Goal: Obtain resource: Obtain resource

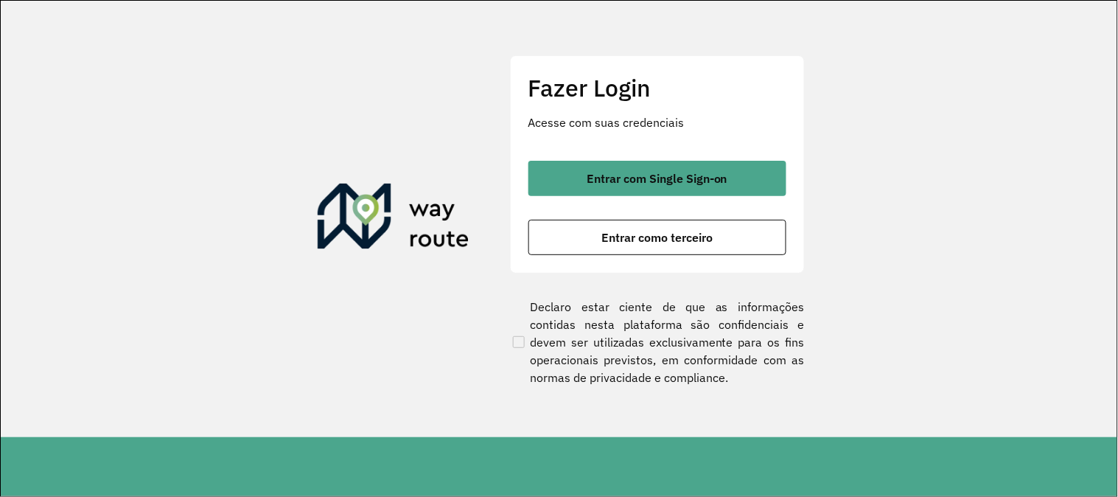
click at [643, 200] on div "Entrar com Single Sign-on Entrar como terceiro" at bounding box center [657, 208] width 258 height 94
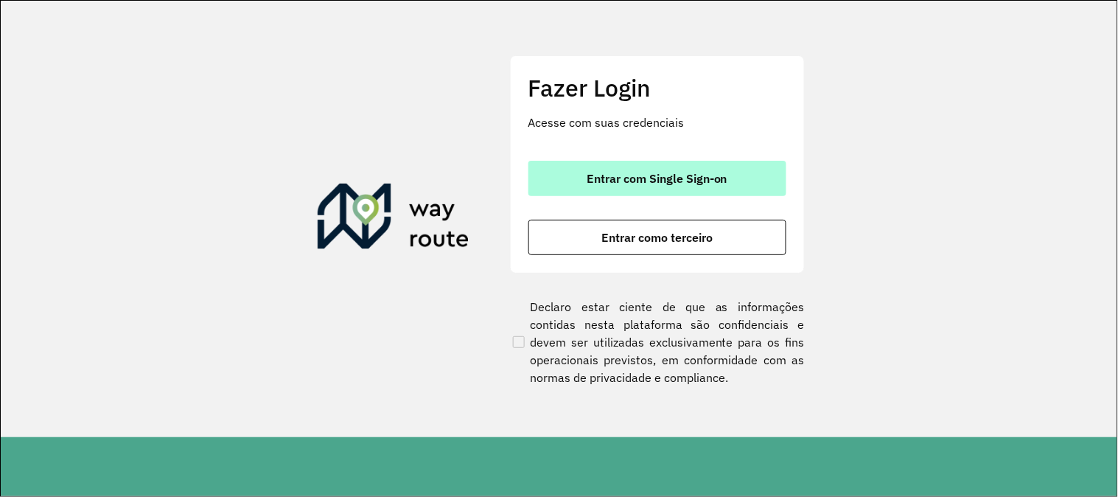
click at [674, 178] on span "Entrar com Single Sign-on" at bounding box center [657, 178] width 141 height 12
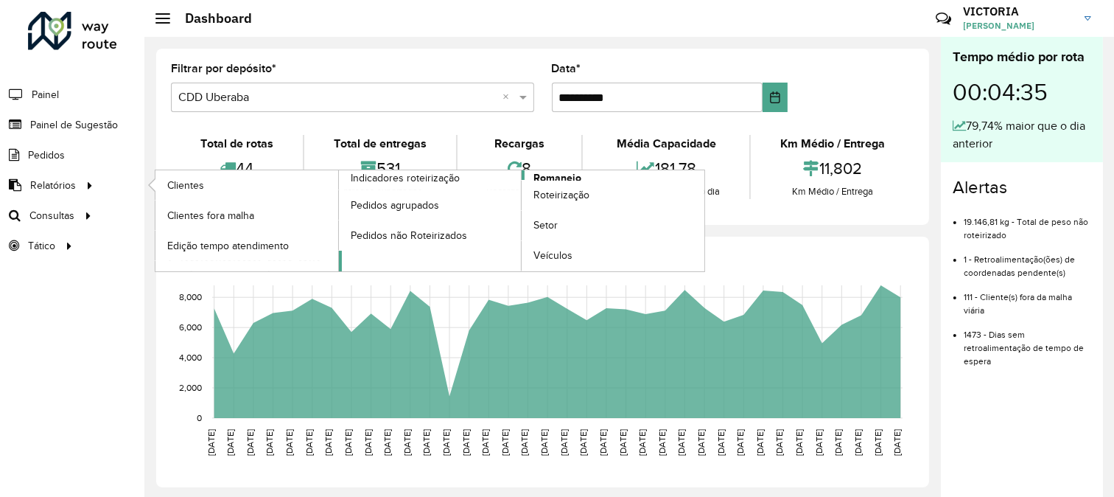
click at [616, 177] on link "Romaneio" at bounding box center [522, 220] width 366 height 101
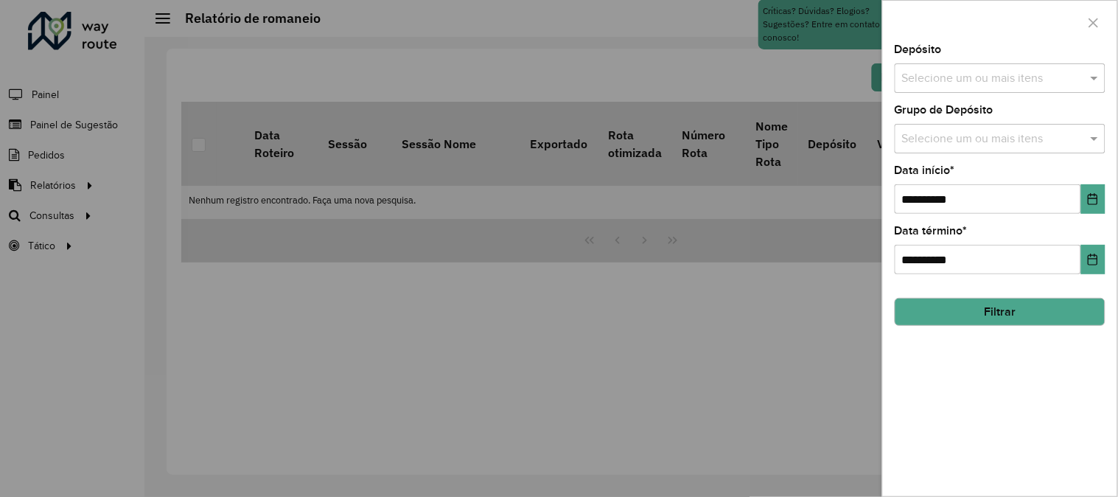
click at [948, 84] on input "text" at bounding box center [992, 79] width 189 height 18
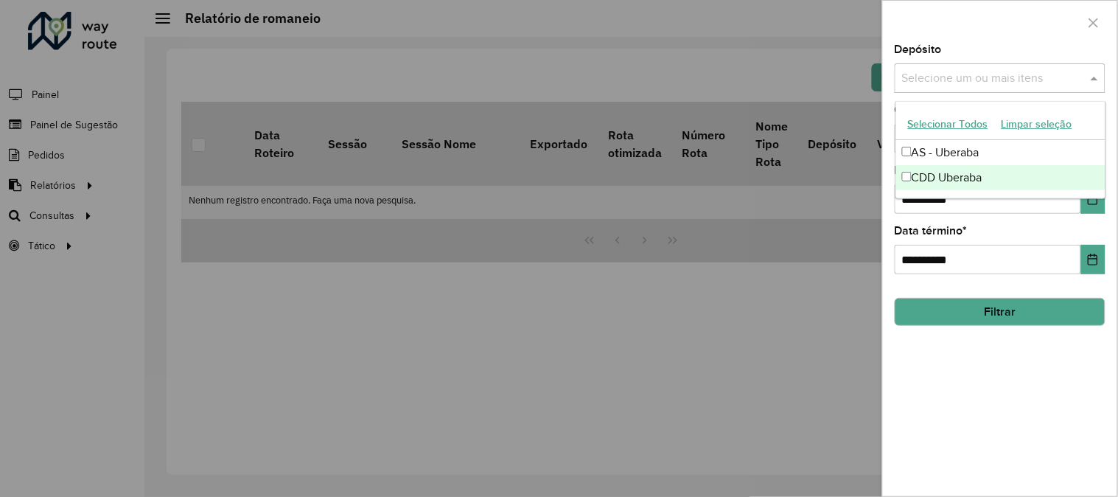
click at [956, 175] on div "CDD Uberaba" at bounding box center [1000, 177] width 209 height 25
click at [1042, 431] on div "**********" at bounding box center [1000, 270] width 234 height 452
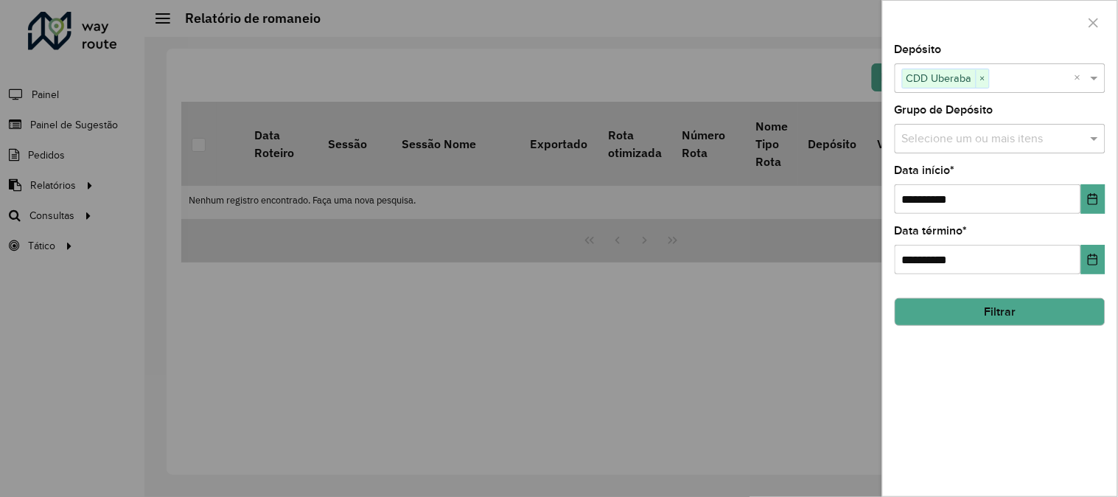
click at [1019, 147] on input "text" at bounding box center [992, 139] width 189 height 18
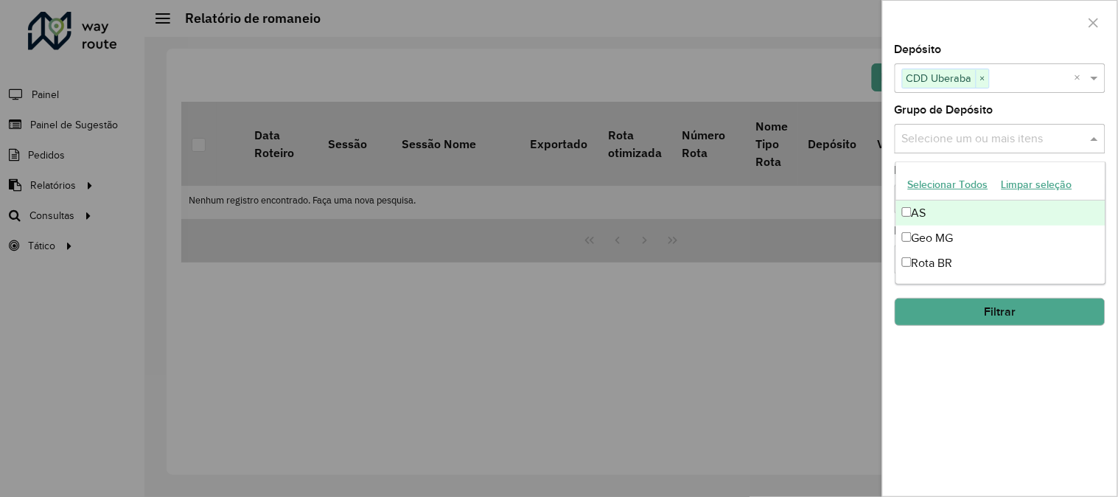
click at [1019, 147] on input "text" at bounding box center [992, 139] width 189 height 18
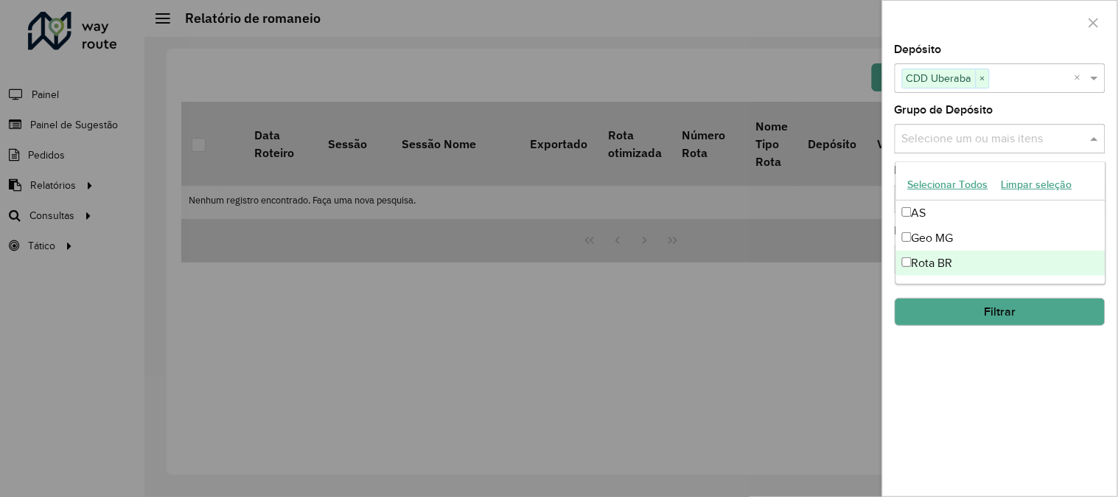
click at [1047, 413] on div "**********" at bounding box center [1000, 270] width 234 height 452
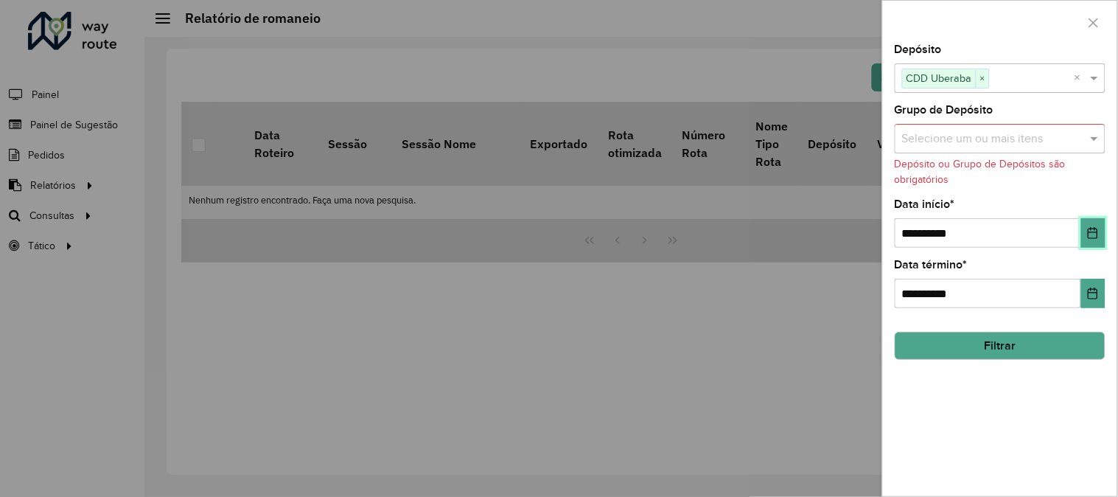
click at [1094, 233] on icon "Choose Date" at bounding box center [1094, 233] width 10 height 12
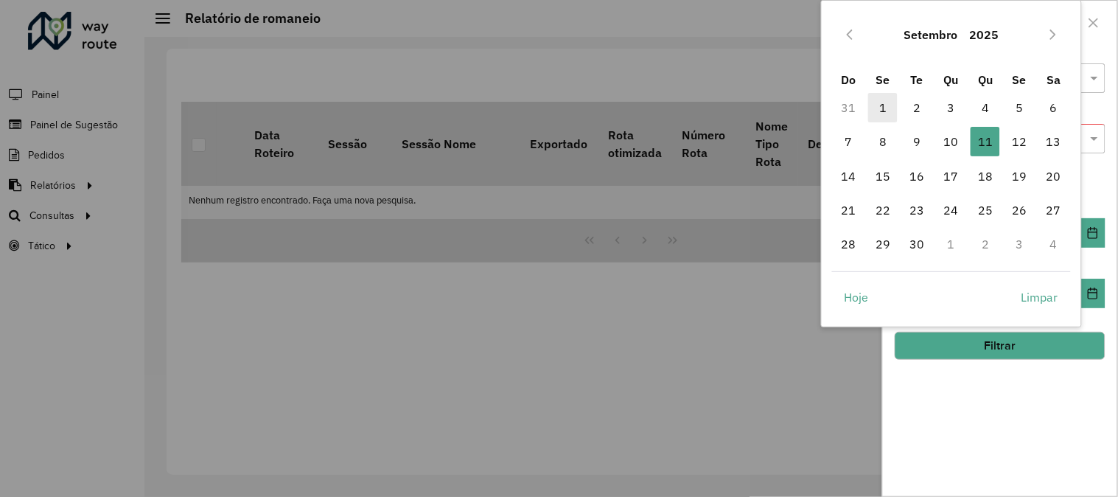
click at [881, 103] on span "1" at bounding box center [882, 107] width 29 height 29
type input "**********"
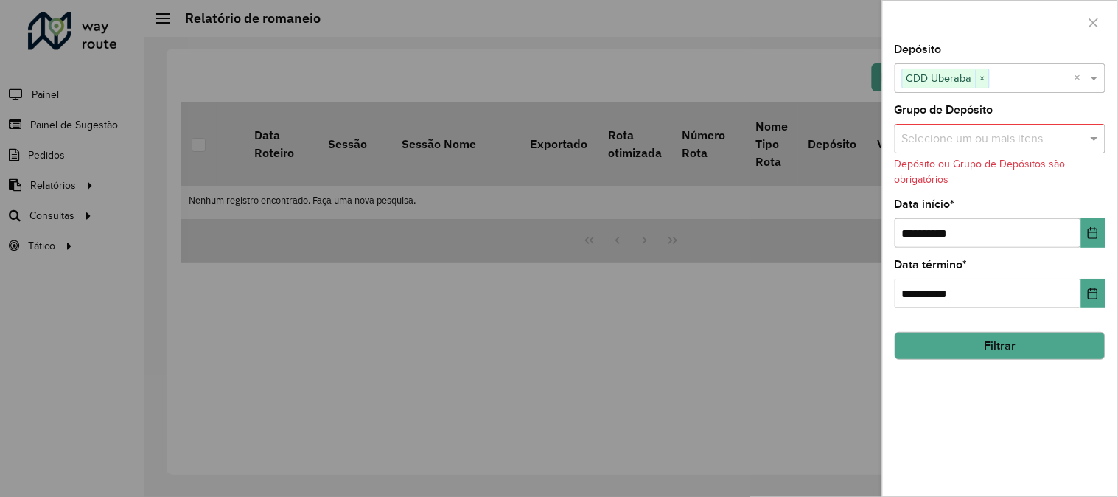
drag, startPoint x: 1054, startPoint y: 340, endPoint x: 867, endPoint y: 315, distance: 188.8
click at [1052, 340] on button "Filtrar" at bounding box center [1000, 346] width 211 height 28
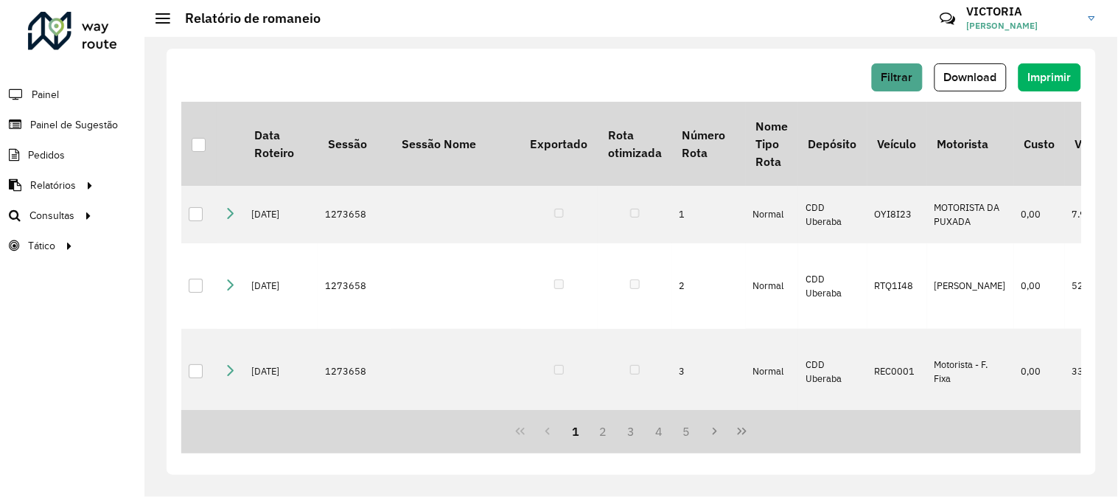
drag, startPoint x: 966, startPoint y: 76, endPoint x: 956, endPoint y: 83, distance: 12.3
click at [965, 76] on span "Download" at bounding box center [970, 77] width 53 height 13
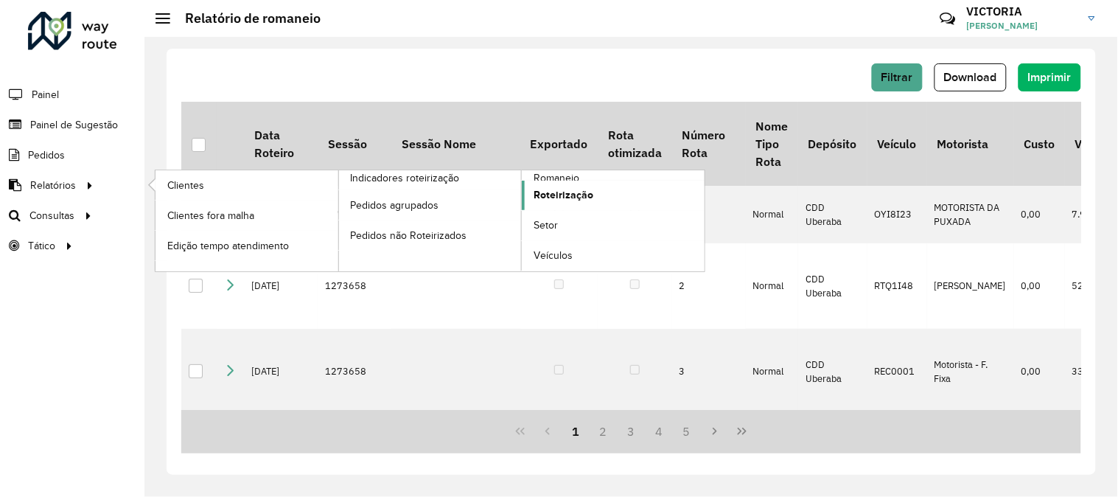
click at [575, 193] on span "Roteirização" at bounding box center [564, 194] width 60 height 15
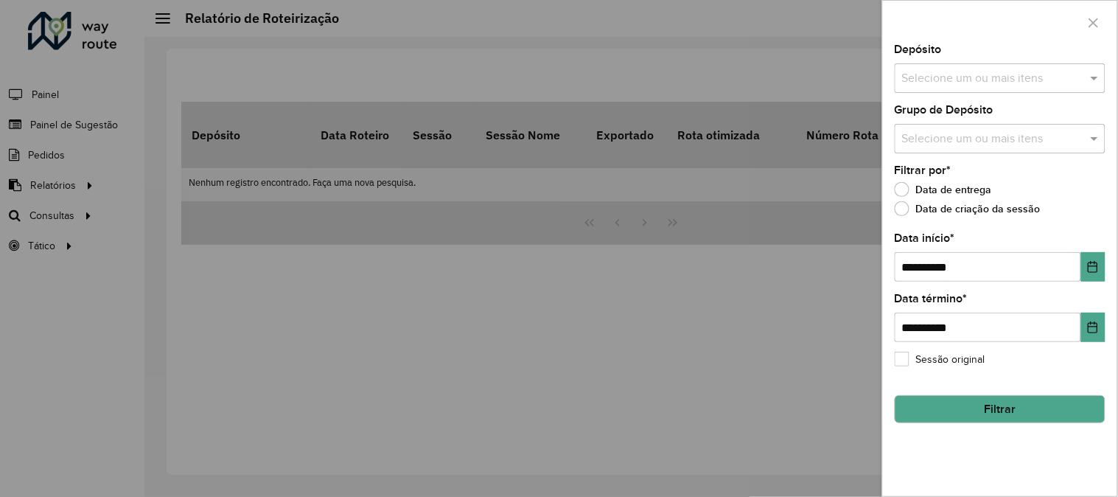
click at [1086, 74] on input "text" at bounding box center [992, 79] width 189 height 18
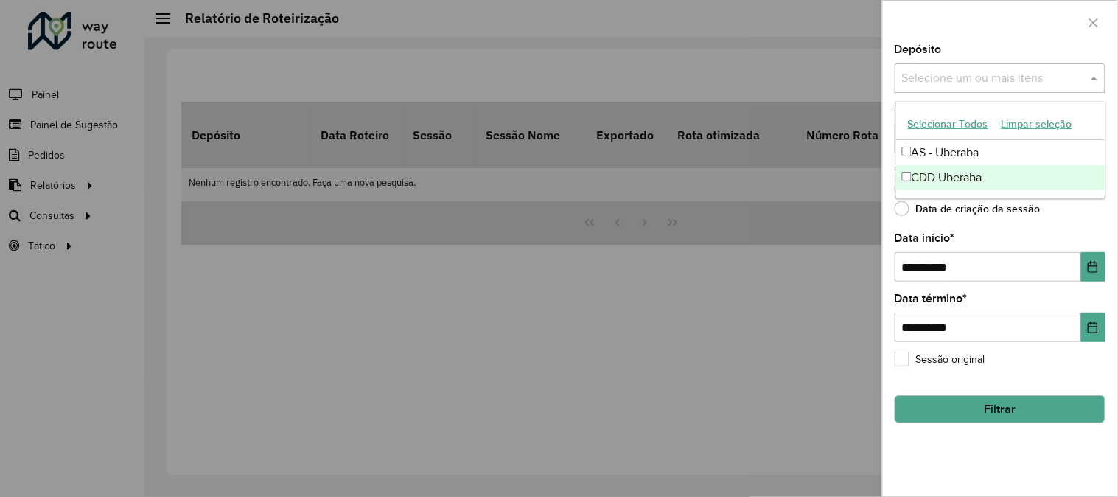
click at [1004, 177] on div "CDD Uberaba" at bounding box center [1000, 177] width 209 height 25
click at [1084, 281] on button "Choose Date" at bounding box center [1093, 266] width 24 height 29
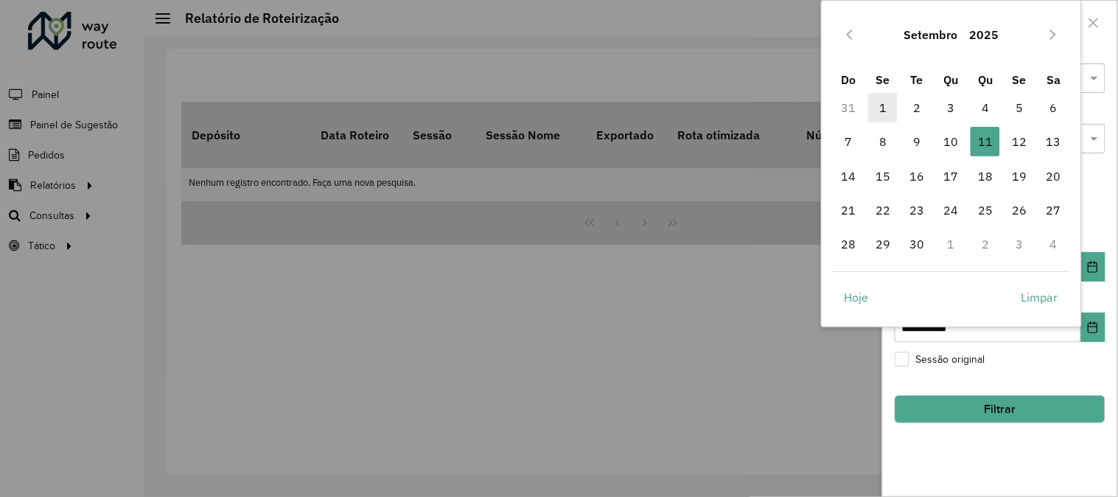
click at [878, 106] on span "1" at bounding box center [882, 107] width 29 height 29
type input "**********"
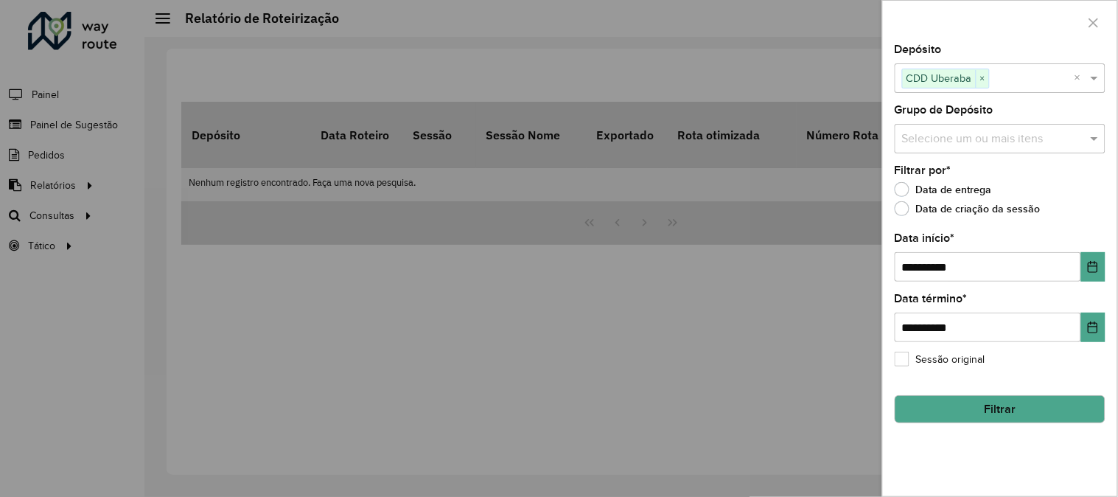
click at [1041, 421] on button "Filtrar" at bounding box center [1000, 409] width 211 height 28
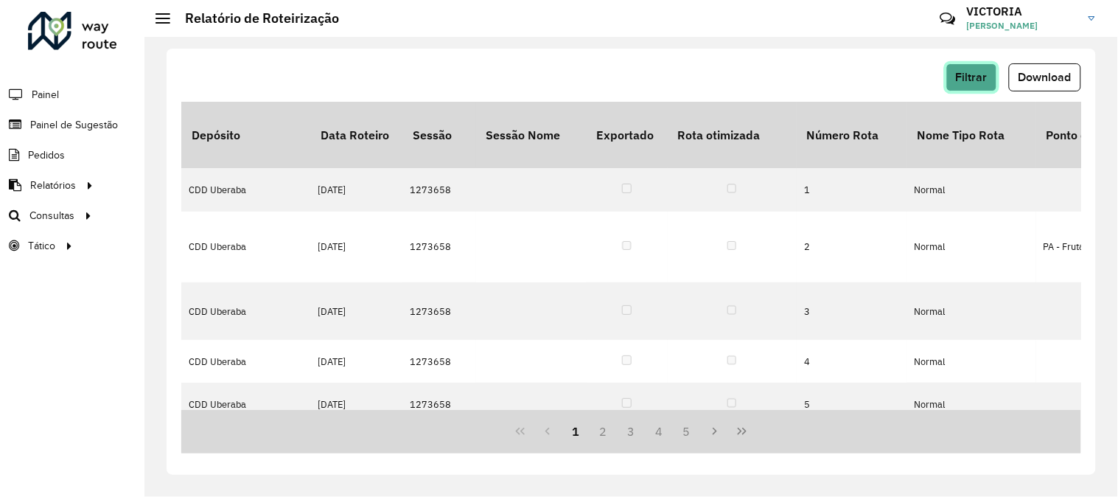
click at [960, 74] on span "Filtrar" at bounding box center [972, 77] width 32 height 13
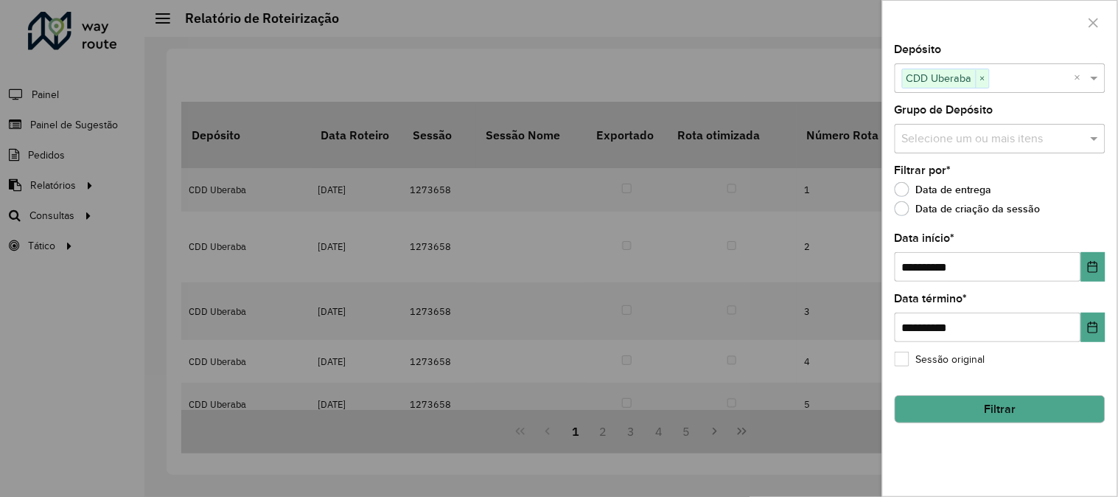
click at [654, 177] on div at bounding box center [559, 248] width 1118 height 497
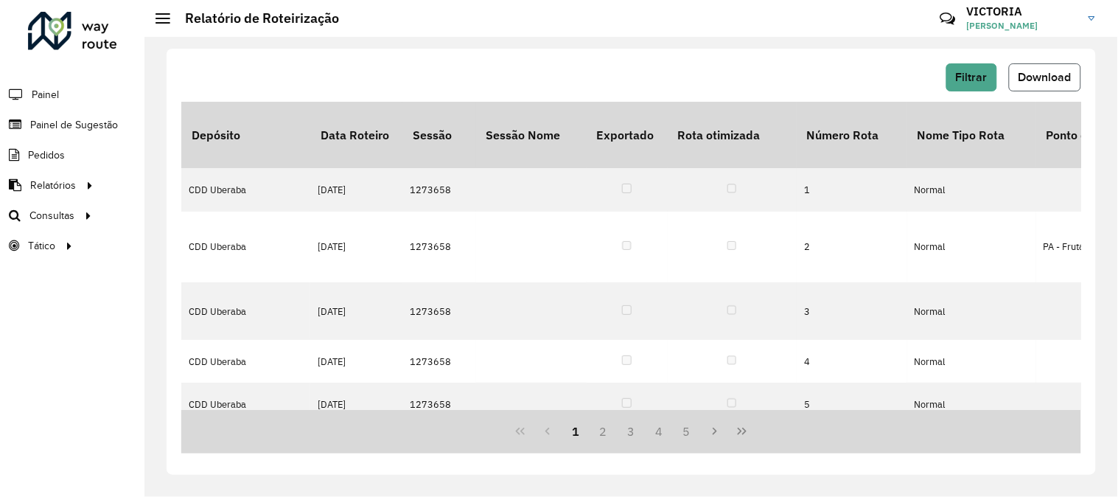
click at [1046, 91] on button "Download" at bounding box center [1045, 77] width 72 height 28
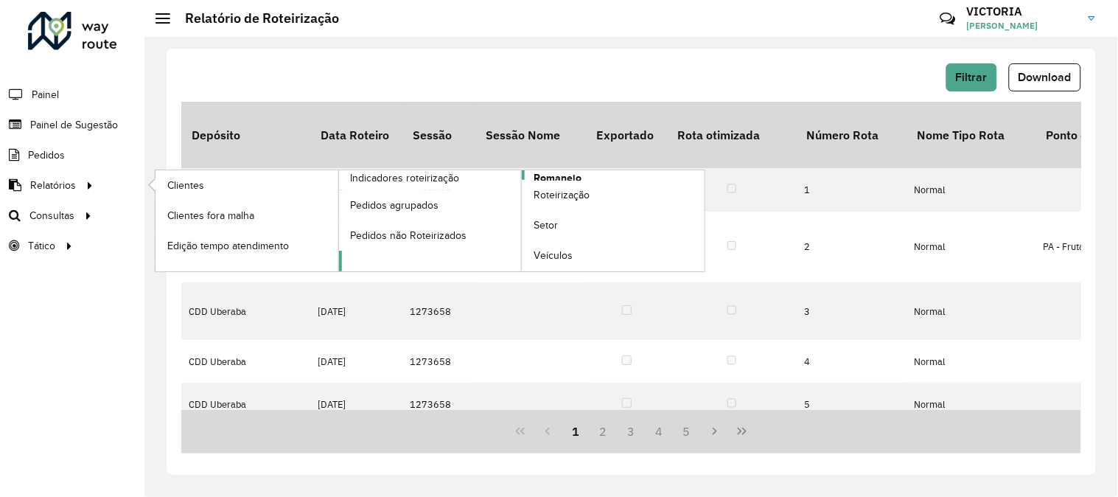
click at [613, 174] on link "Romaneio" at bounding box center [522, 220] width 366 height 101
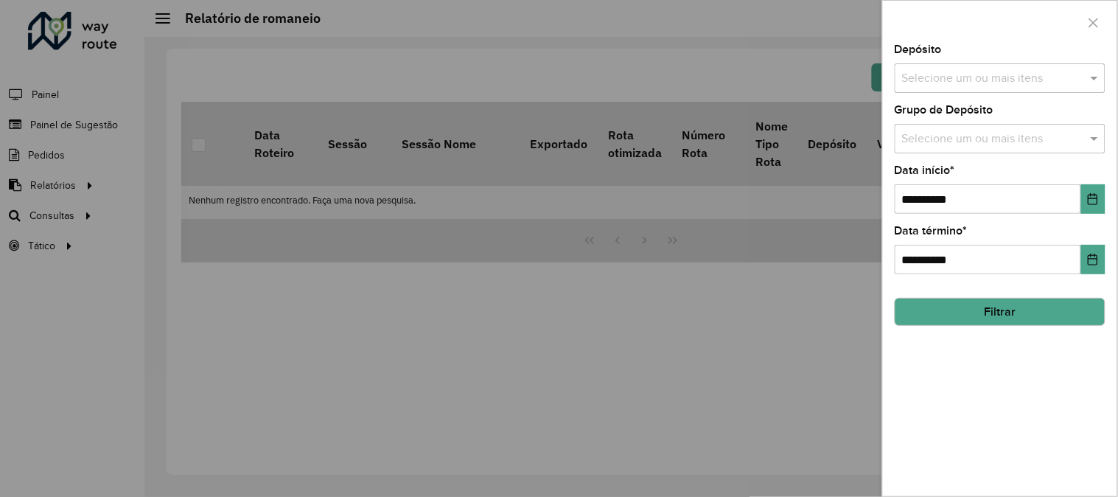
click at [1044, 78] on input "text" at bounding box center [992, 79] width 189 height 18
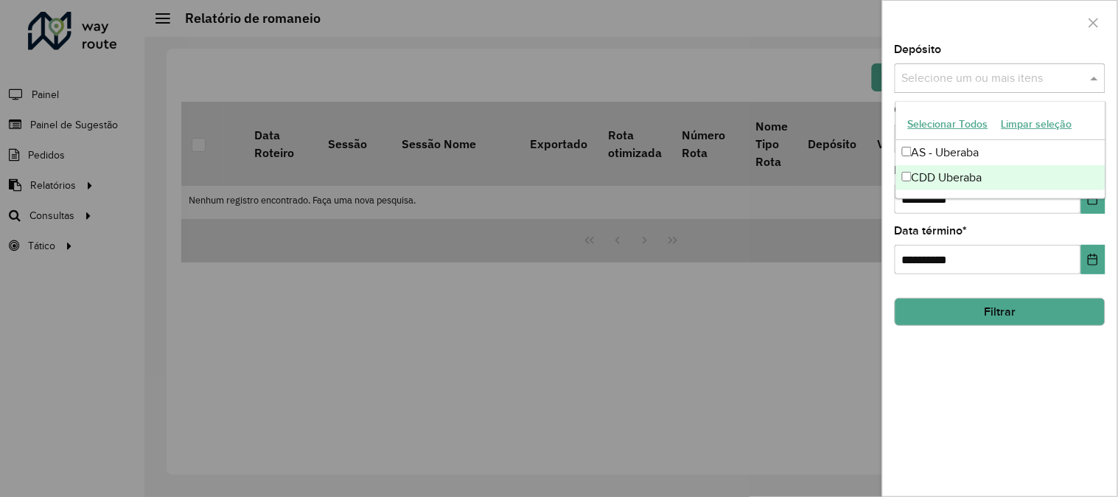
click at [1013, 175] on div "CDD Uberaba" at bounding box center [1000, 177] width 209 height 25
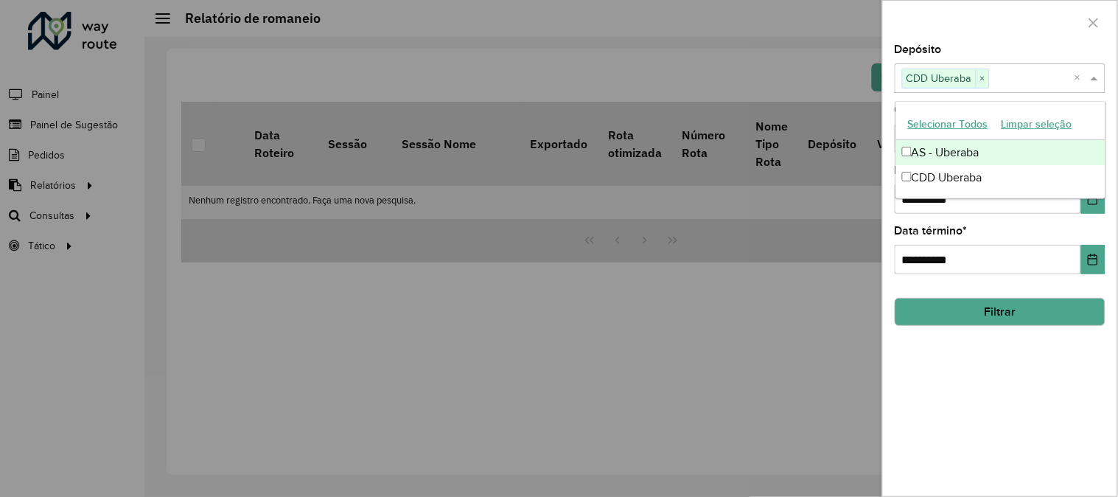
click at [1001, 45] on div "Depósito Selecione um ou mais itens CDD Uberaba × ×" at bounding box center [1000, 68] width 211 height 49
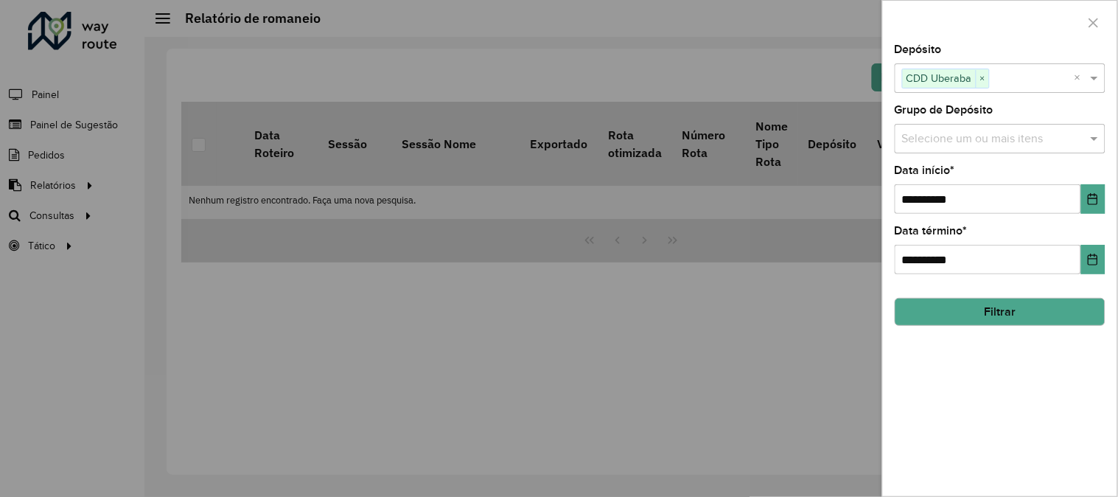
click at [1072, 137] on input "text" at bounding box center [992, 139] width 189 height 18
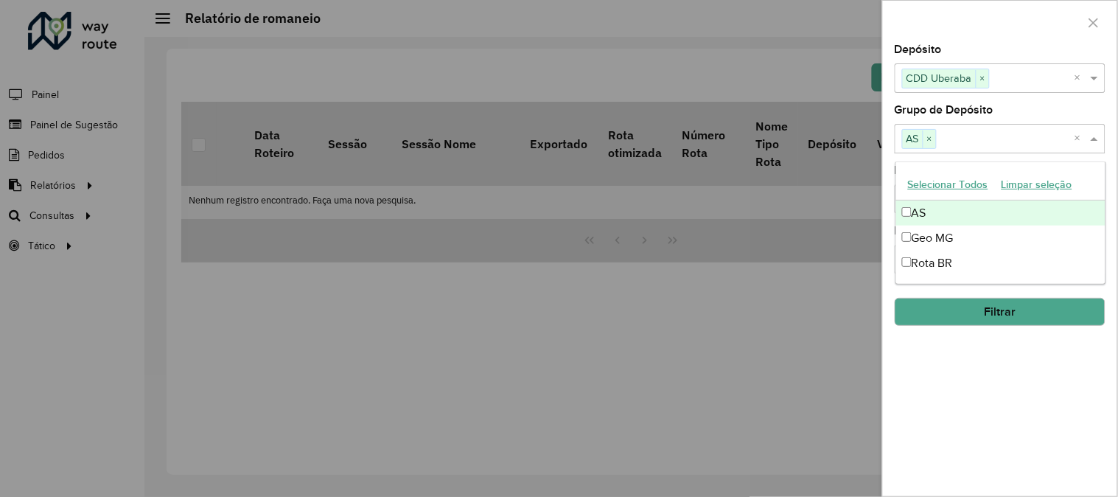
click at [931, 200] on div "AS" at bounding box center [1000, 212] width 209 height 25
drag, startPoint x: 1089, startPoint y: 219, endPoint x: 968, endPoint y: 200, distance: 121.5
click at [1089, 220] on div "AS" at bounding box center [1000, 212] width 209 height 25
click at [1105, 192] on ng-dropdown-panel "Selecionar Todos Limpar seleção AS Geo MG Rota BR" at bounding box center [1000, 222] width 211 height 123
click at [1104, 192] on div "Selecionar Todos Limpar seleção" at bounding box center [1000, 185] width 209 height 31
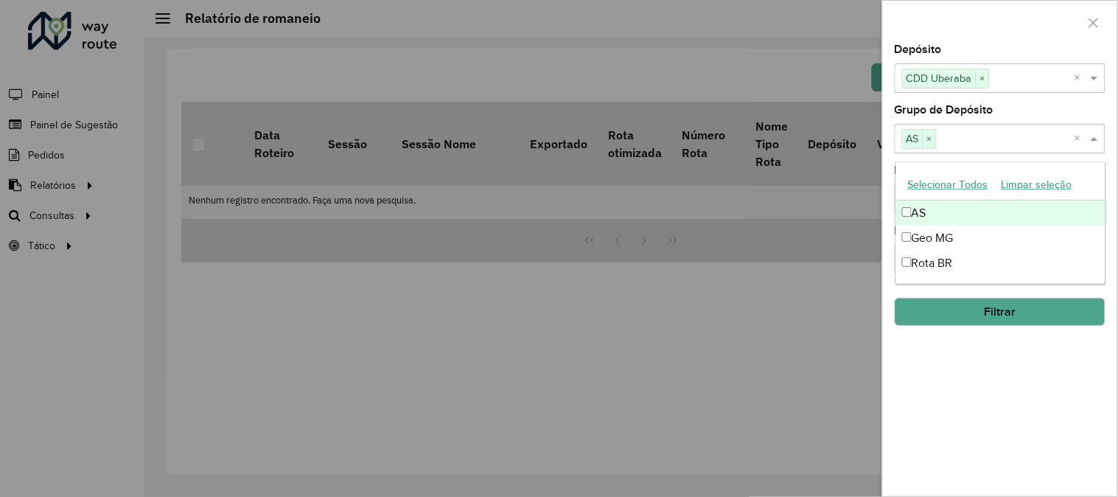
click at [981, 10] on div at bounding box center [1000, 22] width 234 height 43
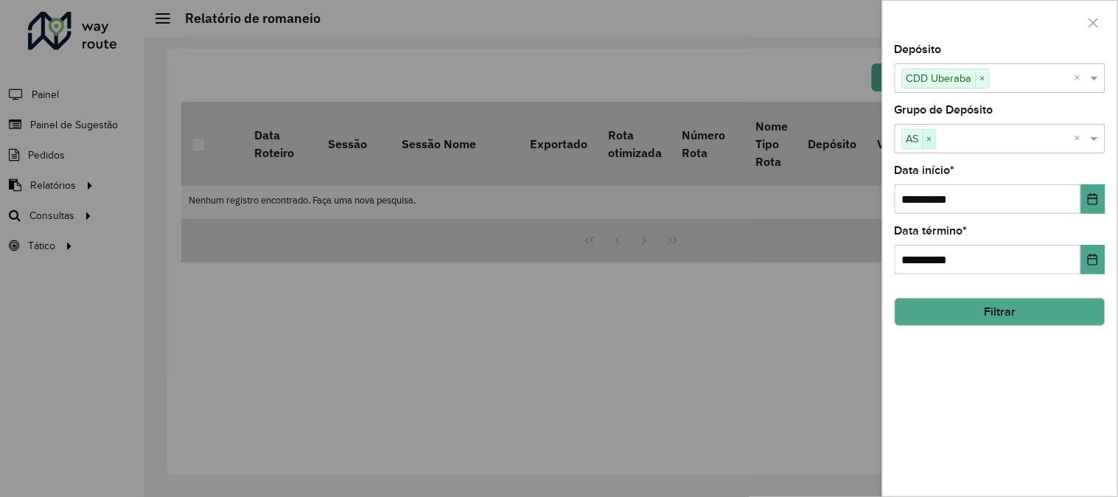
click at [932, 137] on span "×" at bounding box center [929, 139] width 13 height 18
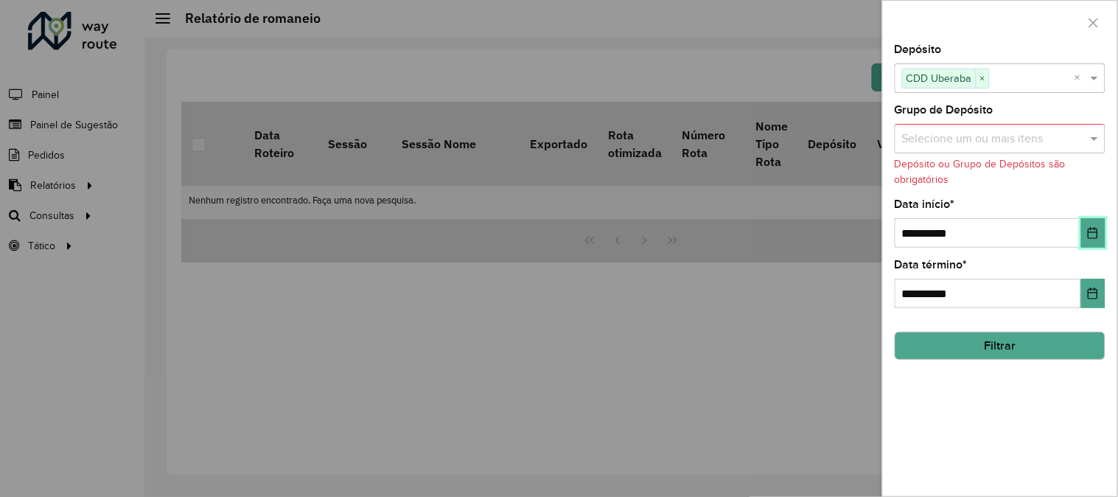
click at [1091, 236] on icon "Choose Date" at bounding box center [1093, 233] width 12 height 12
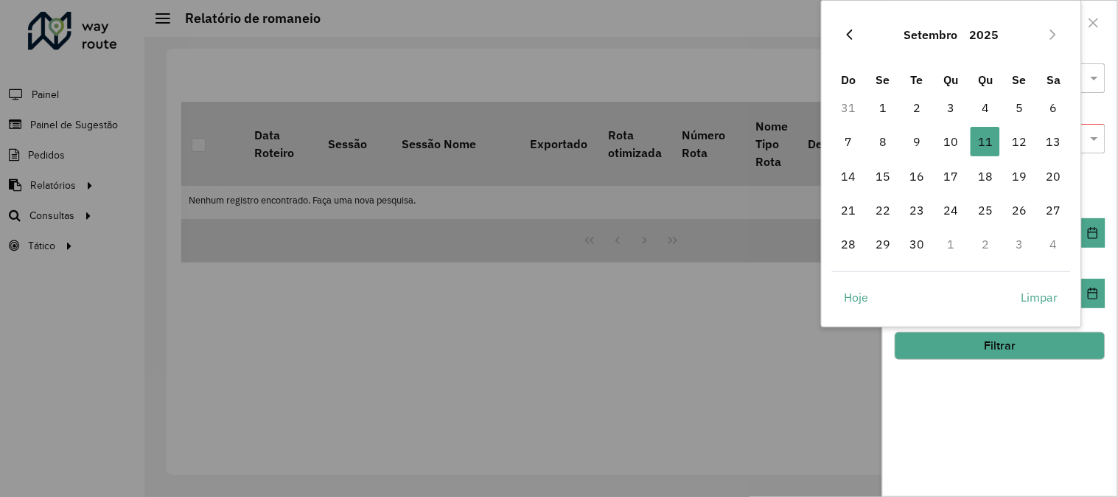
click at [848, 40] on icon "Previous Month" at bounding box center [850, 35] width 12 height 12
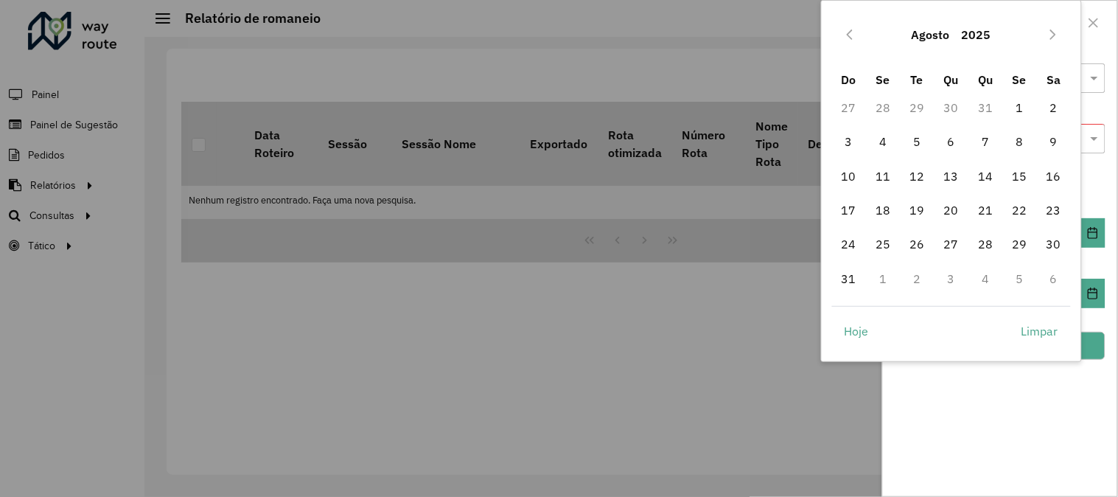
click at [848, 40] on icon "Previous Month" at bounding box center [850, 35] width 12 height 12
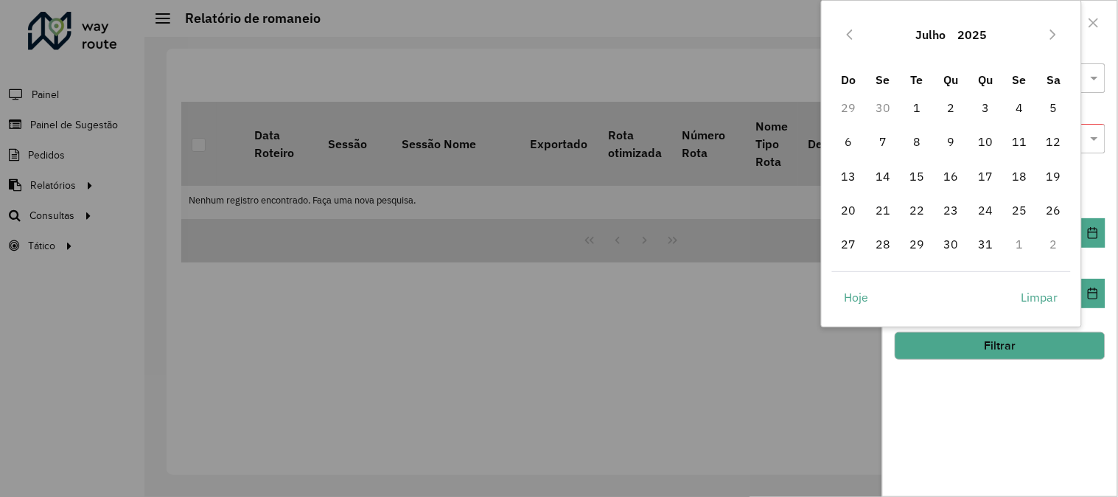
click at [848, 40] on icon "Previous Month" at bounding box center [850, 35] width 12 height 12
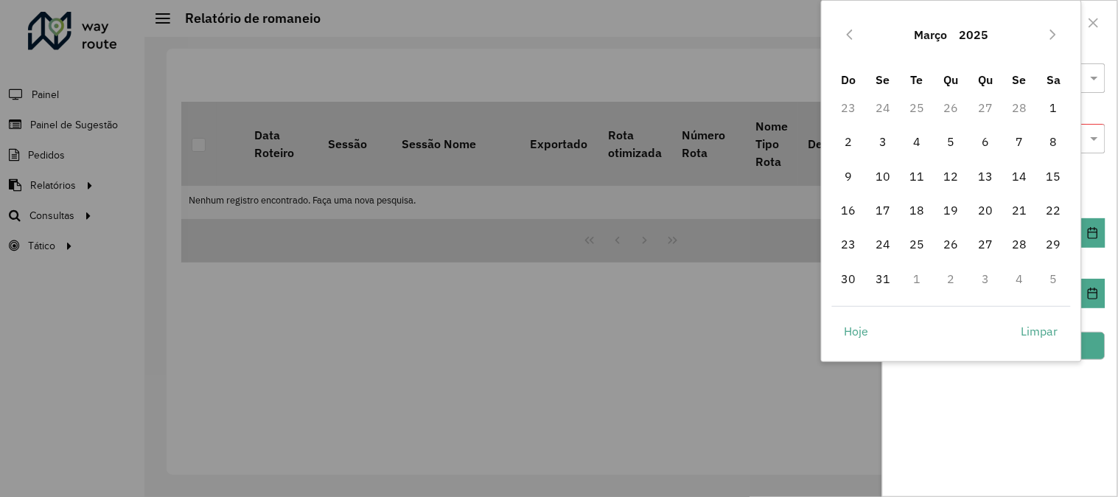
click at [848, 40] on icon "Previous Month" at bounding box center [850, 35] width 12 height 12
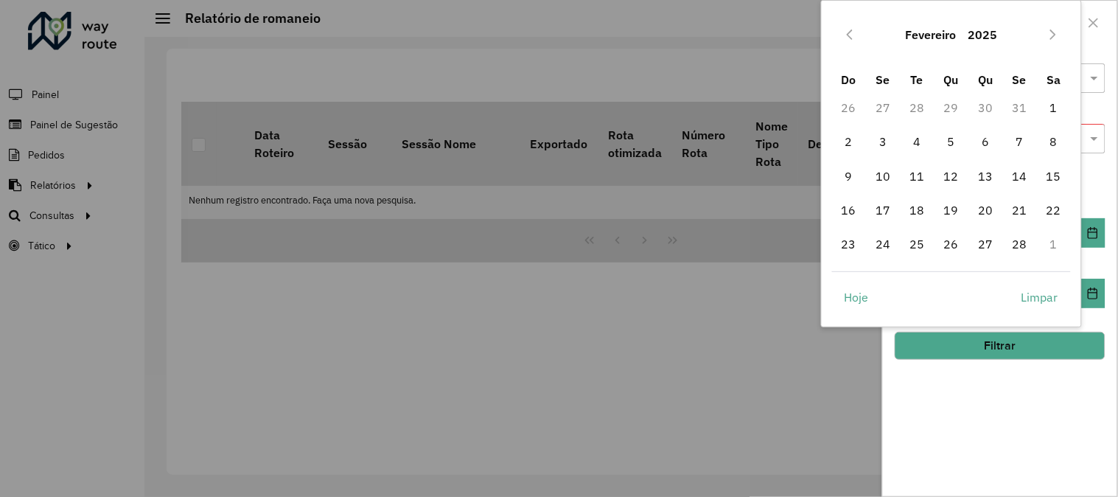
click at [848, 40] on icon "Previous Month" at bounding box center [850, 35] width 12 height 12
click at [1054, 33] on icon "Next Month" at bounding box center [1053, 34] width 6 height 10
click at [954, 105] on span "1" at bounding box center [951, 107] width 29 height 29
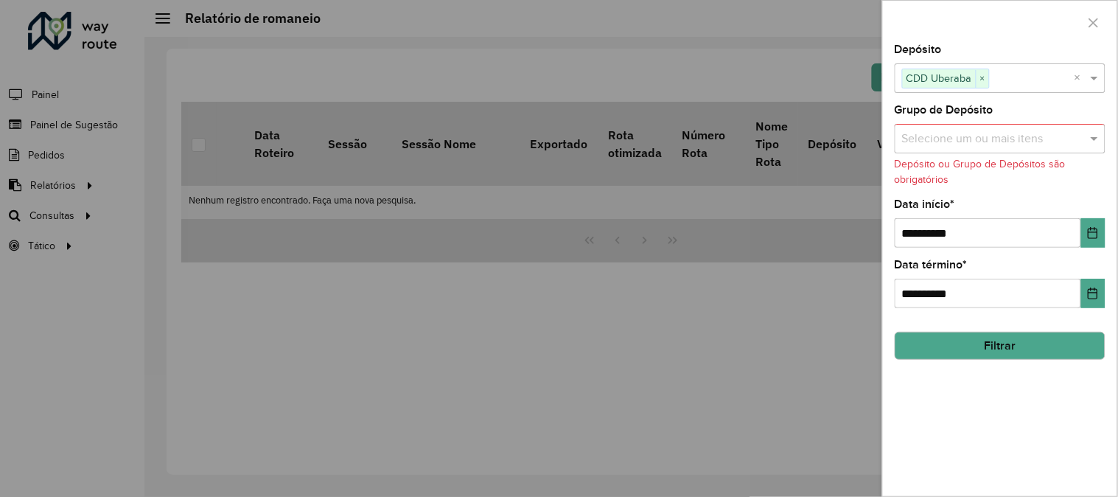
click at [1041, 365] on div "**********" at bounding box center [1000, 270] width 234 height 452
drag, startPoint x: 1035, startPoint y: 349, endPoint x: 1027, endPoint y: 348, distance: 7.4
click at [1035, 348] on button "Filtrar" at bounding box center [1000, 346] width 211 height 28
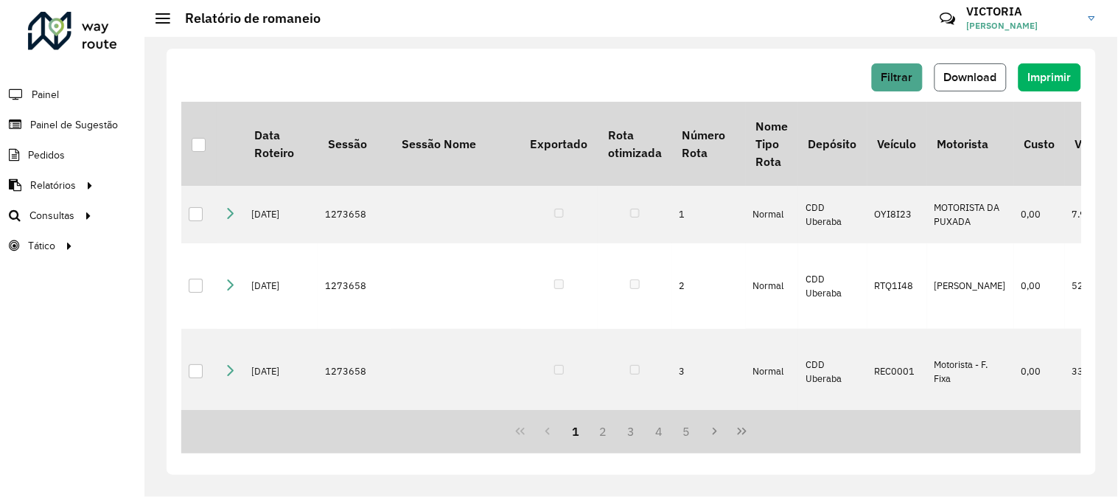
click at [974, 81] on span "Download" at bounding box center [970, 77] width 53 height 13
